Goal: Transaction & Acquisition: Download file/media

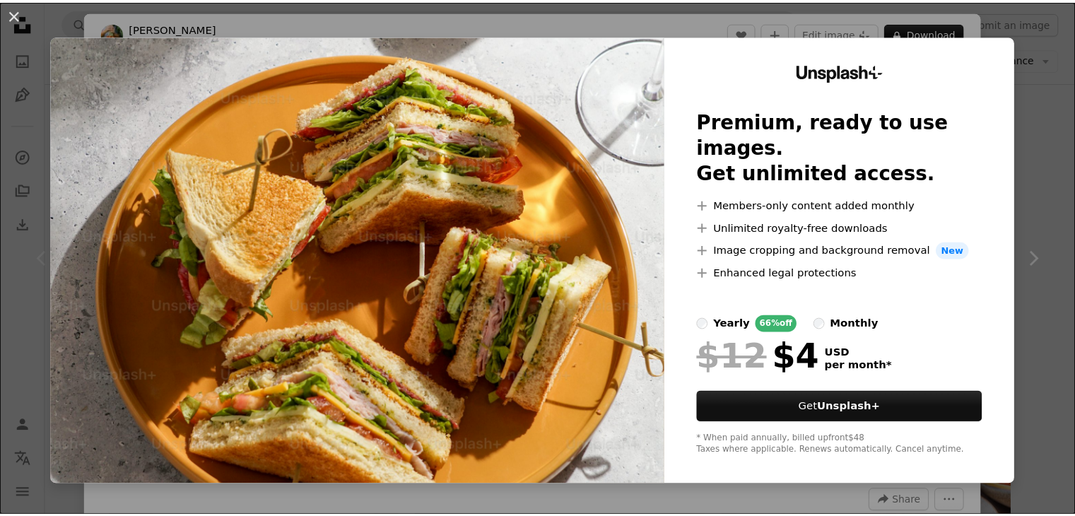
scroll to position [353, 0]
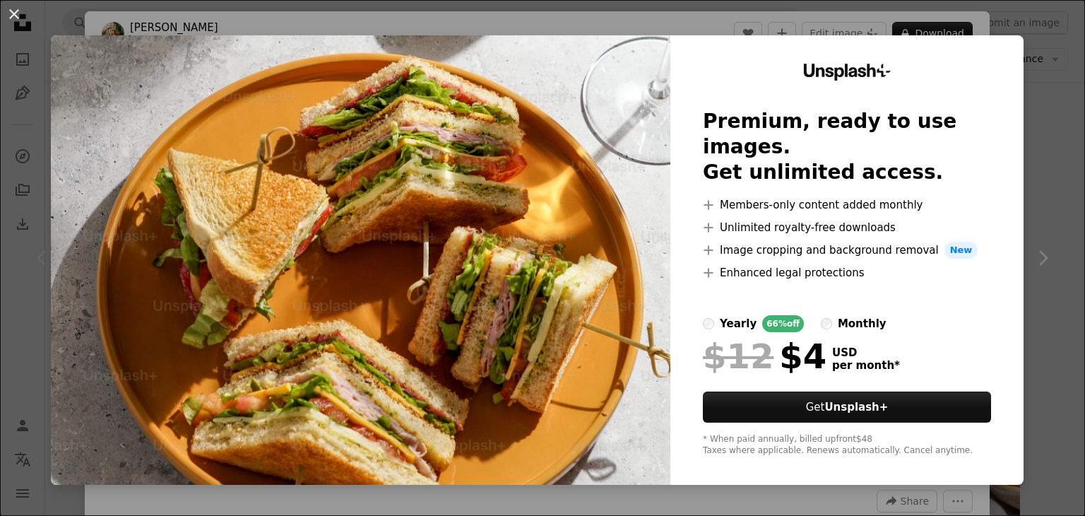
click at [1033, 60] on div "An X shape Unsplash+ Premium, ready to use images. Get unlimited access. A plus…" at bounding box center [542, 258] width 1085 height 516
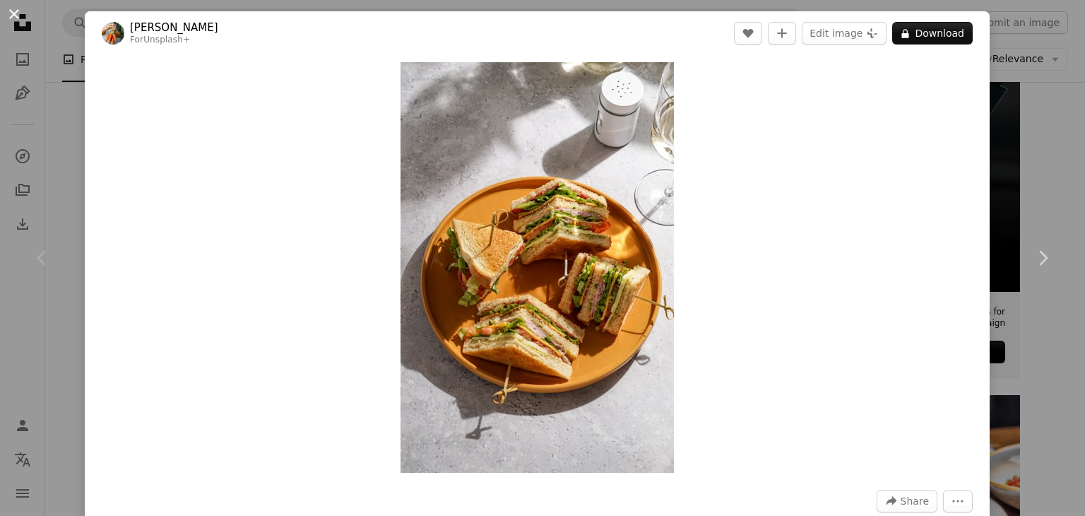
click at [11, 15] on button "An X shape" at bounding box center [14, 14] width 17 height 17
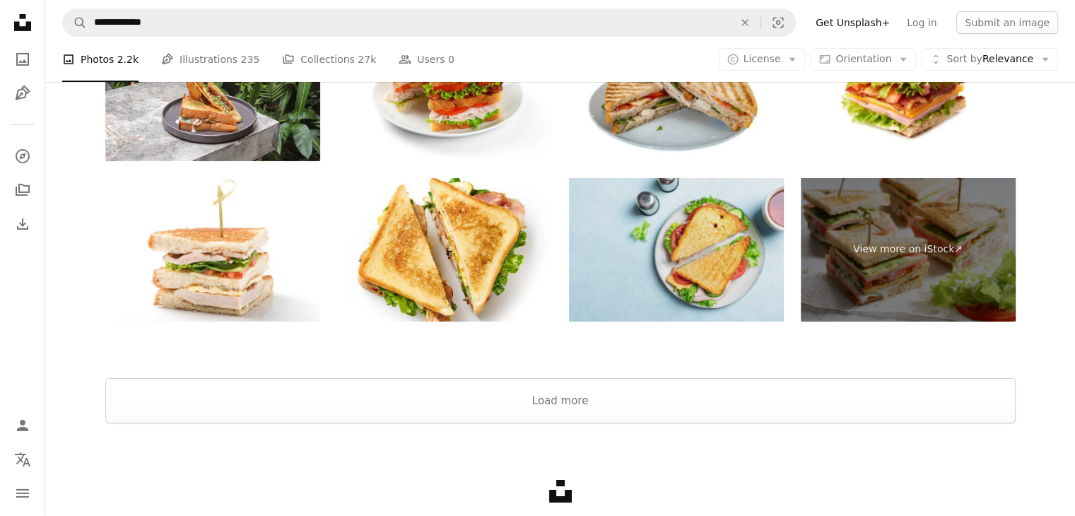
scroll to position [21082, 0]
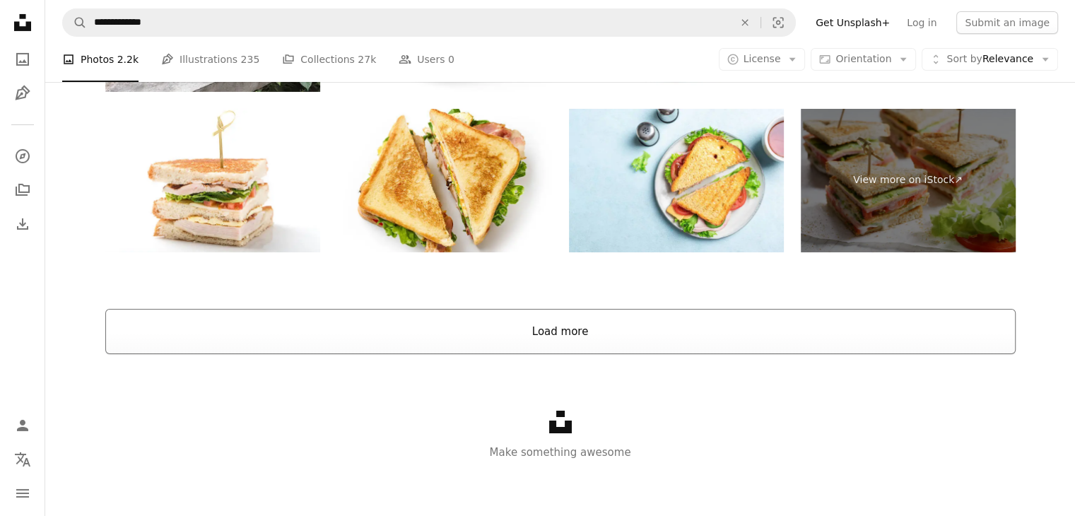
click at [650, 350] on button "Load more" at bounding box center [560, 331] width 910 height 45
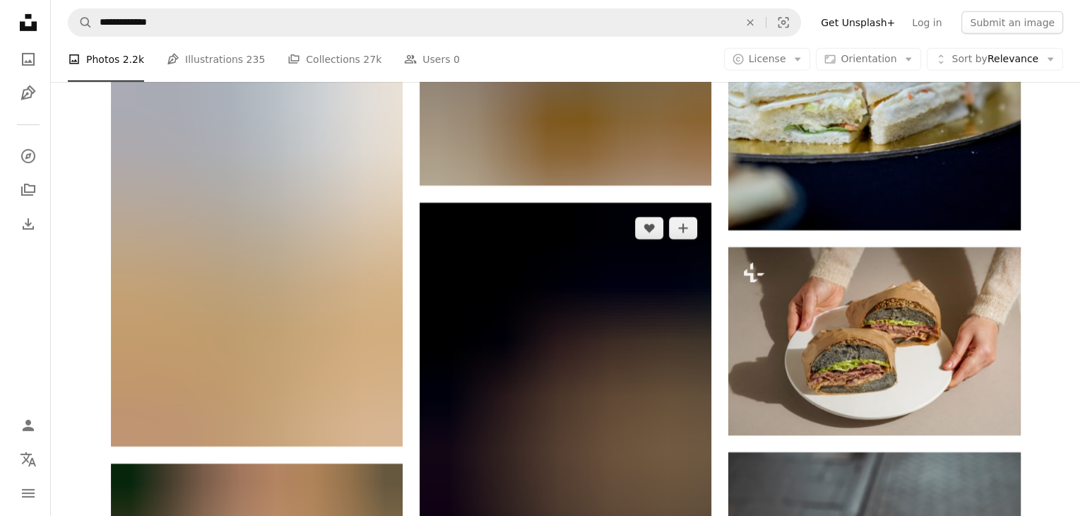
scroll to position [20611, 0]
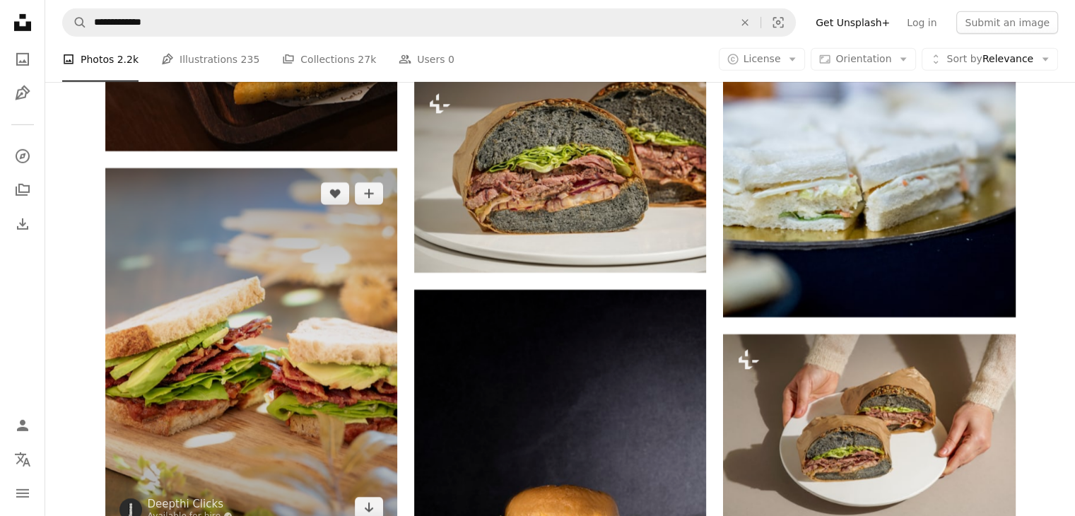
click at [240, 313] on img at bounding box center [251, 350] width 292 height 365
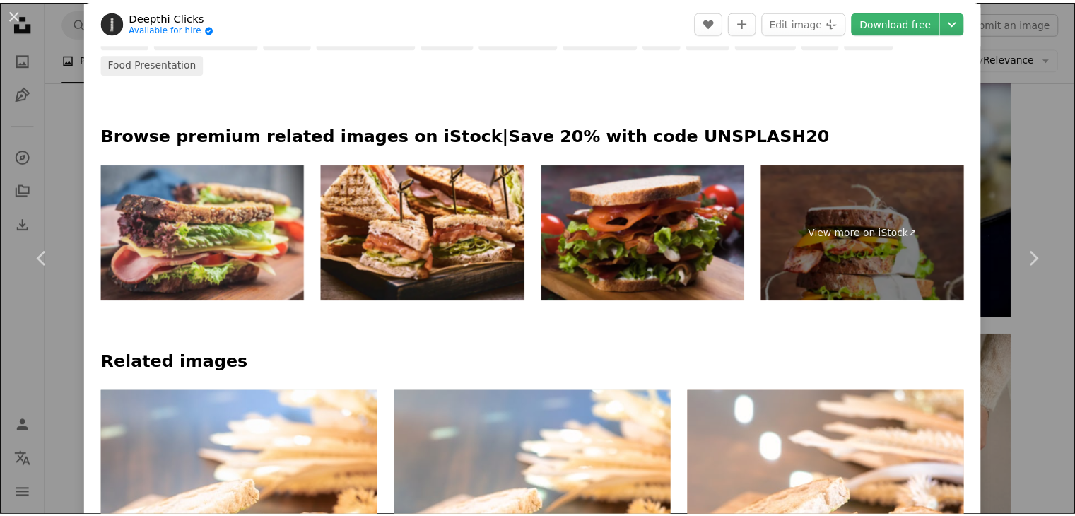
scroll to position [589, 0]
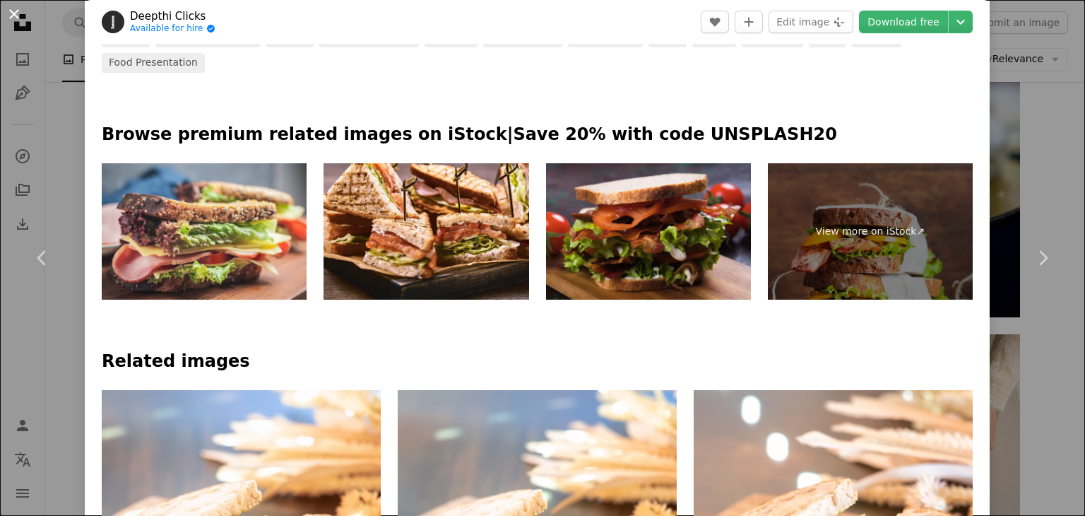
click at [22, 12] on button "An X shape" at bounding box center [14, 14] width 17 height 17
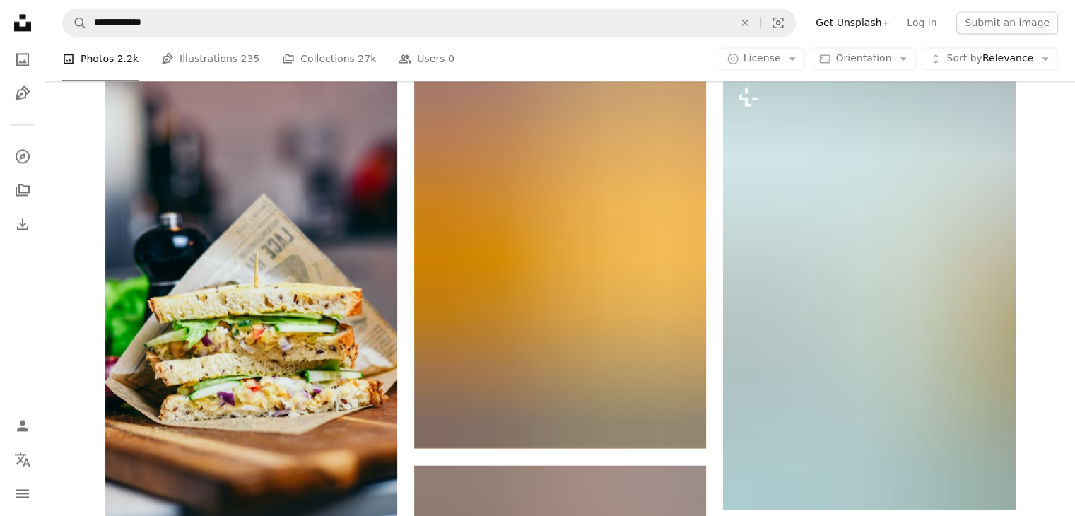
scroll to position [34391, 0]
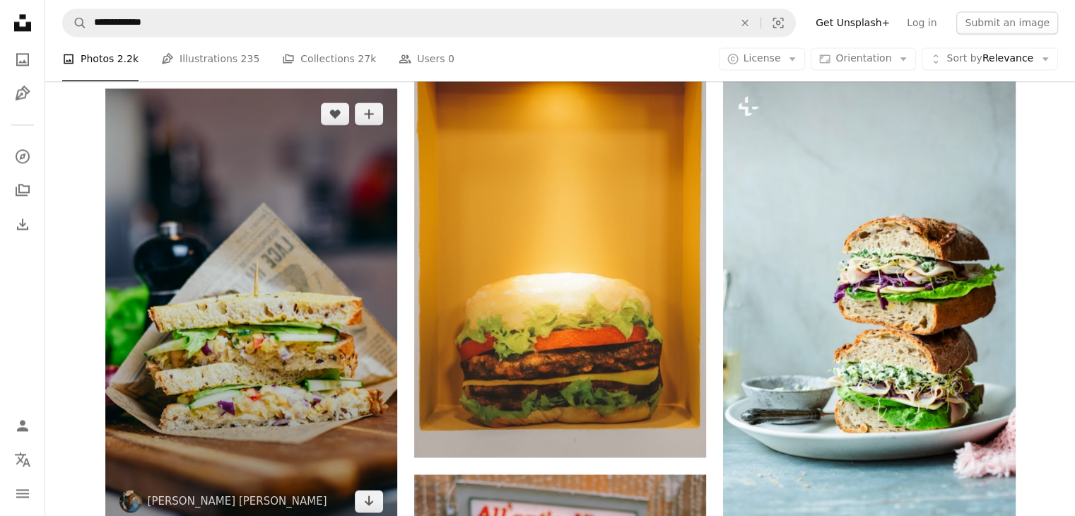
click at [296, 278] on img at bounding box center [251, 307] width 292 height 438
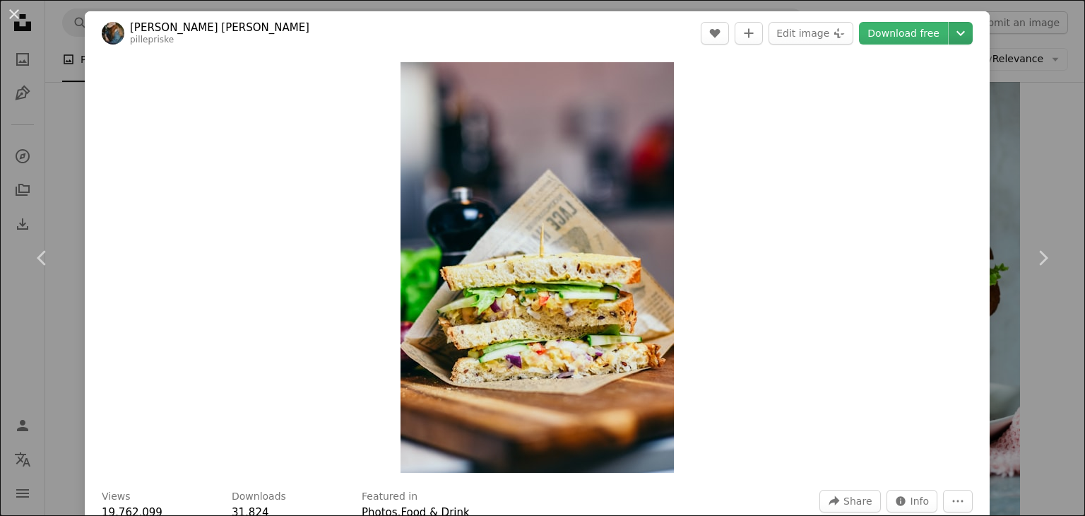
click at [955, 33] on icon "Chevron down" at bounding box center [961, 33] width 23 height 17
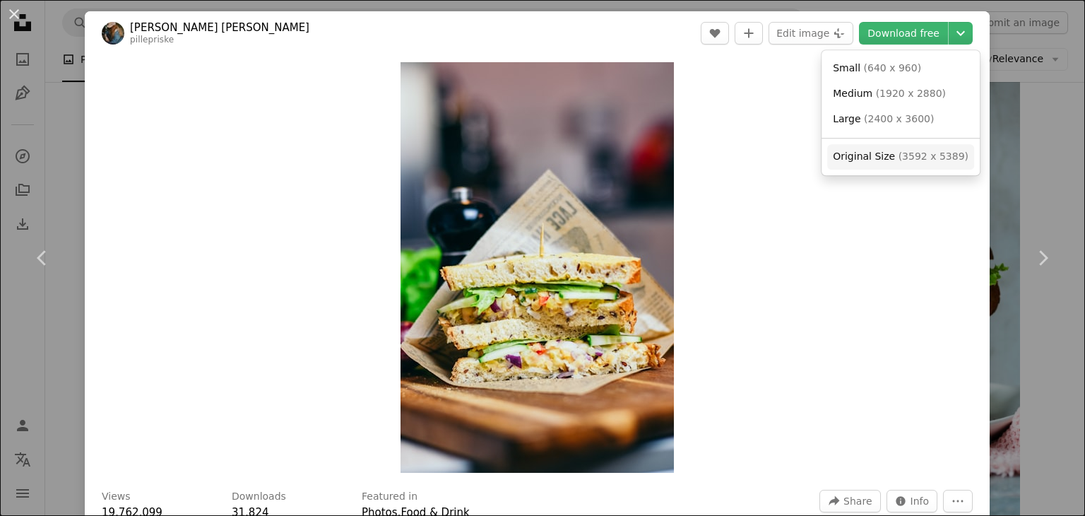
click at [879, 153] on span "Original Size" at bounding box center [864, 156] width 62 height 11
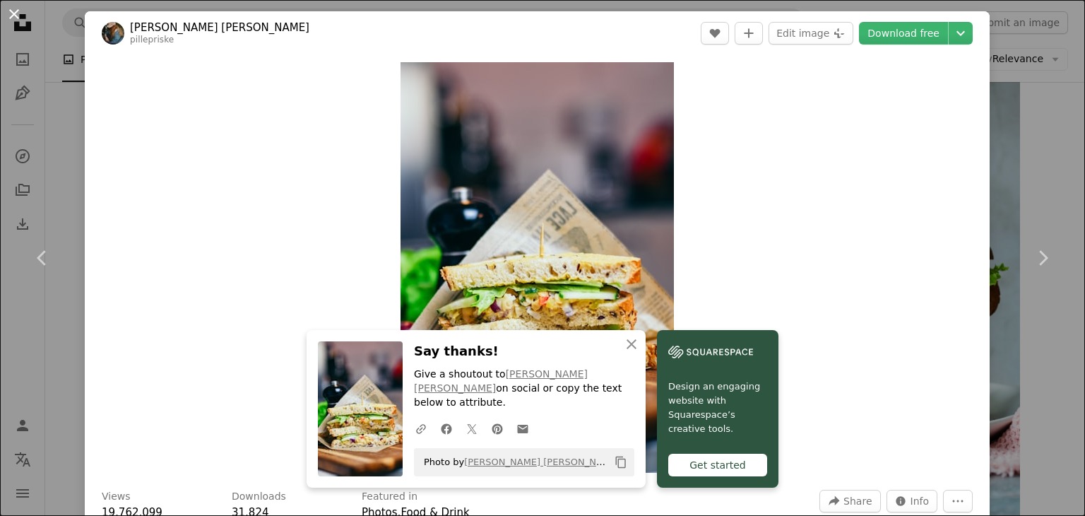
click at [10, 11] on button "An X shape" at bounding box center [14, 14] width 17 height 17
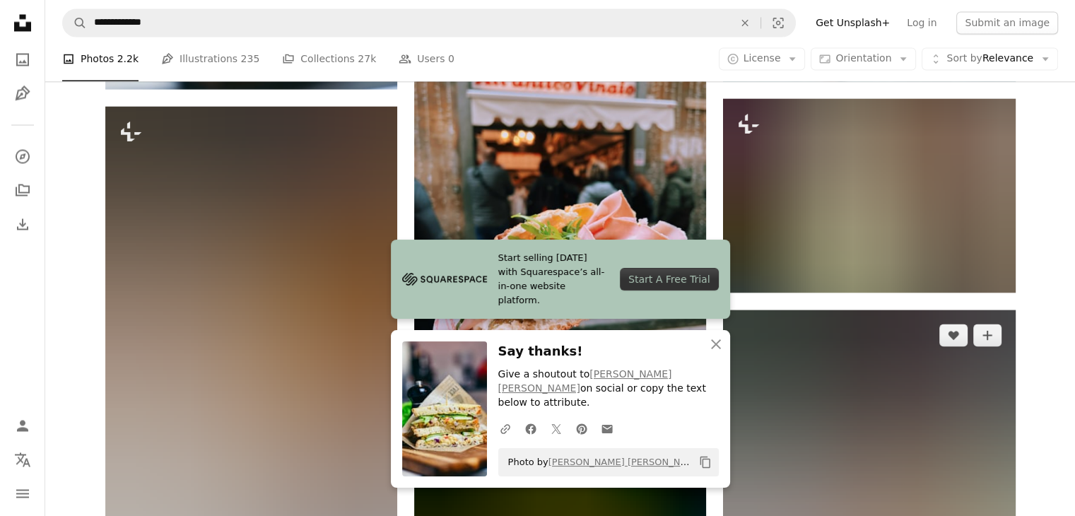
scroll to position [34863, 0]
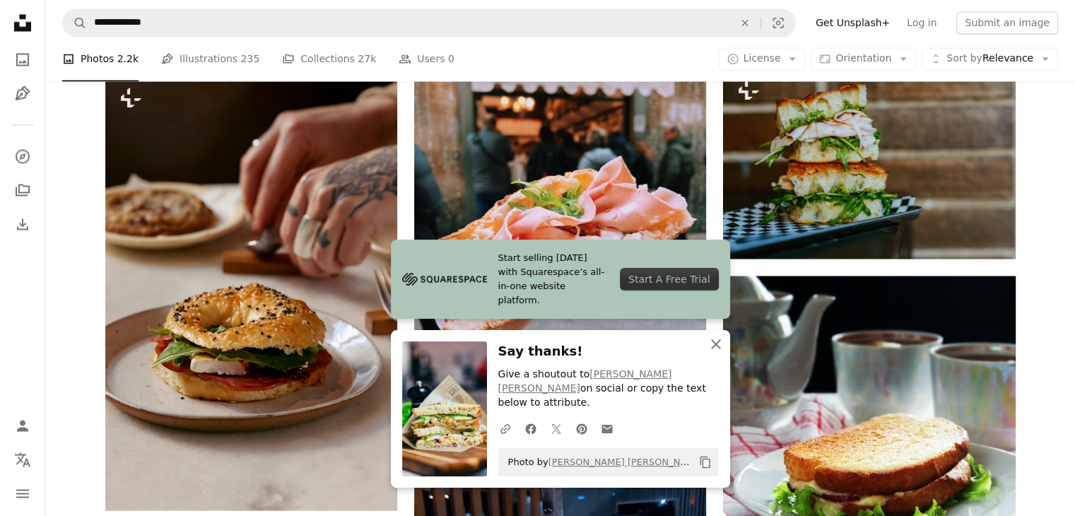
click at [710, 349] on icon "An X shape" at bounding box center [715, 344] width 17 height 17
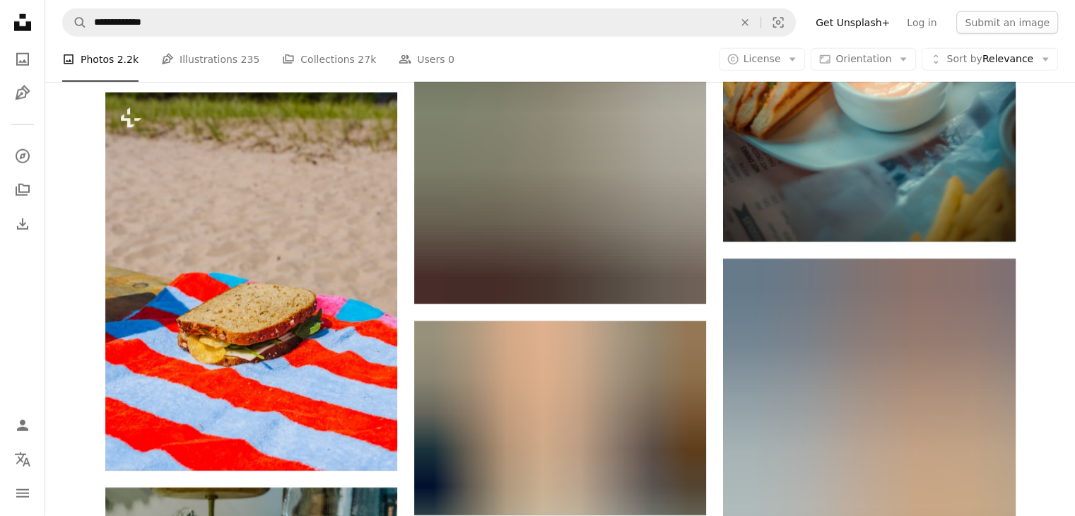
scroll to position [47583, 0]
